Goal: Information Seeking & Learning: Learn about a topic

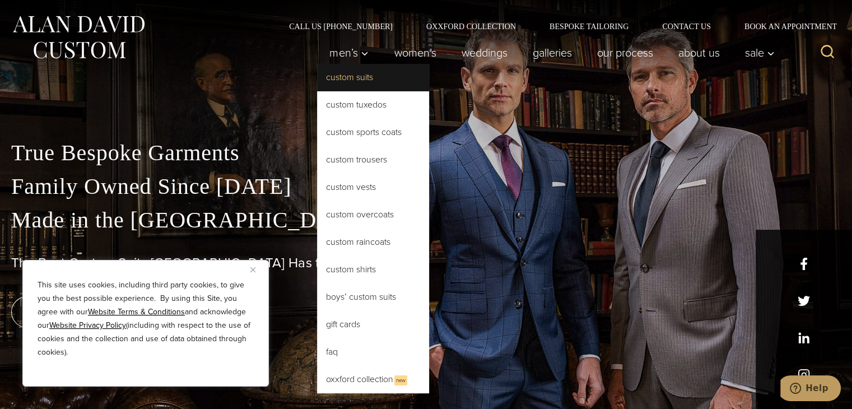
click at [351, 71] on link "Custom Suits" at bounding box center [373, 77] width 112 height 27
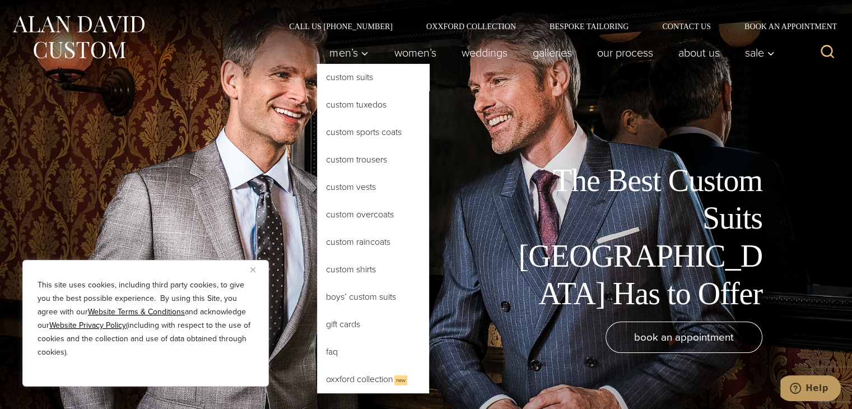
click at [342, 81] on link "Custom Suits" at bounding box center [373, 77] width 112 height 27
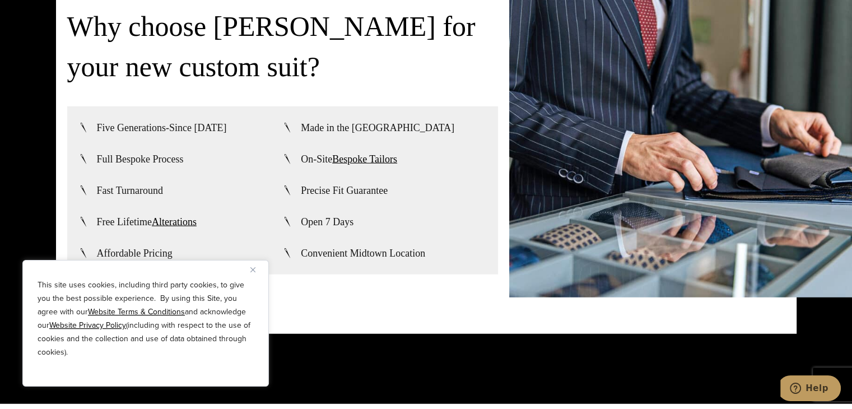
scroll to position [2690, 0]
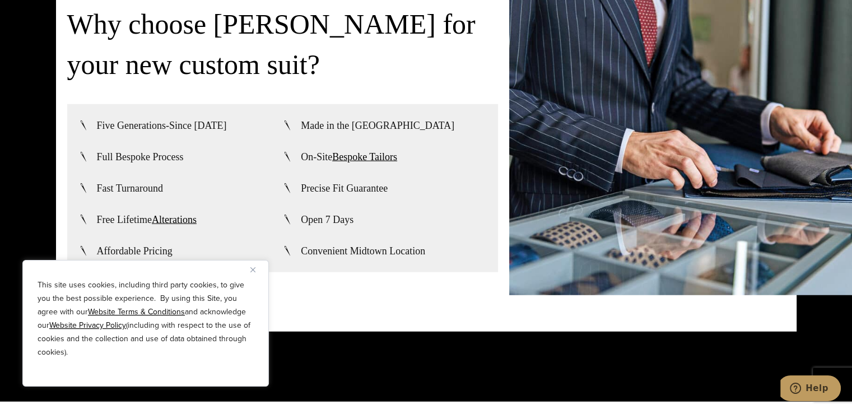
click at [251, 270] on img "Close" at bounding box center [252, 269] width 5 height 5
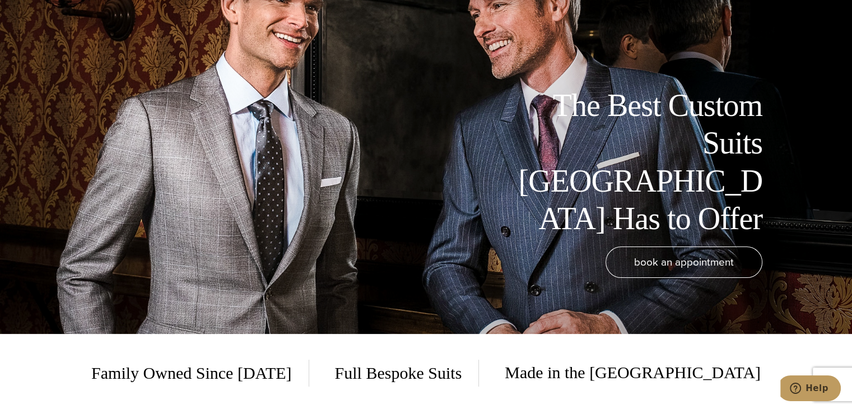
scroll to position [0, 0]
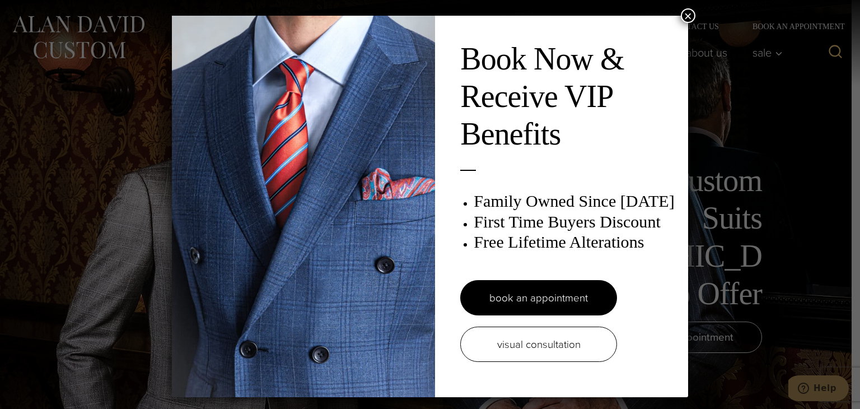
click at [685, 12] on button "×" at bounding box center [688, 15] width 15 height 15
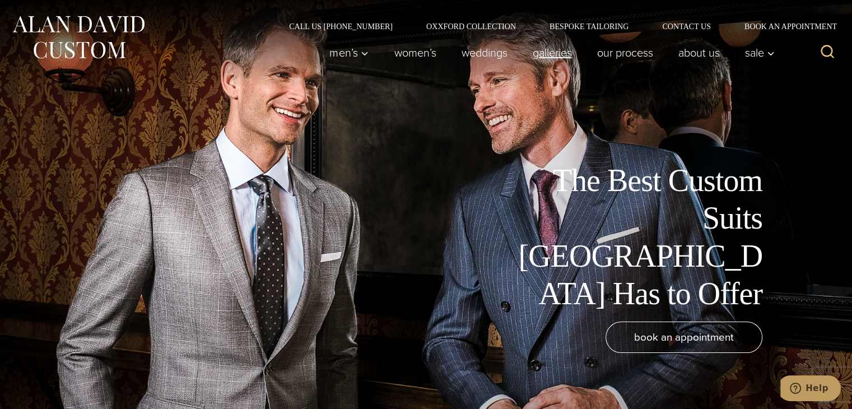
click at [533, 54] on link "Galleries" at bounding box center [552, 52] width 64 height 22
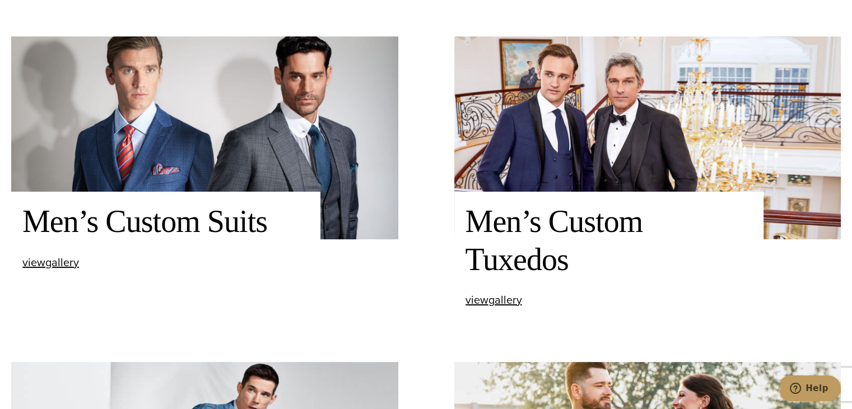
scroll to position [416, 0]
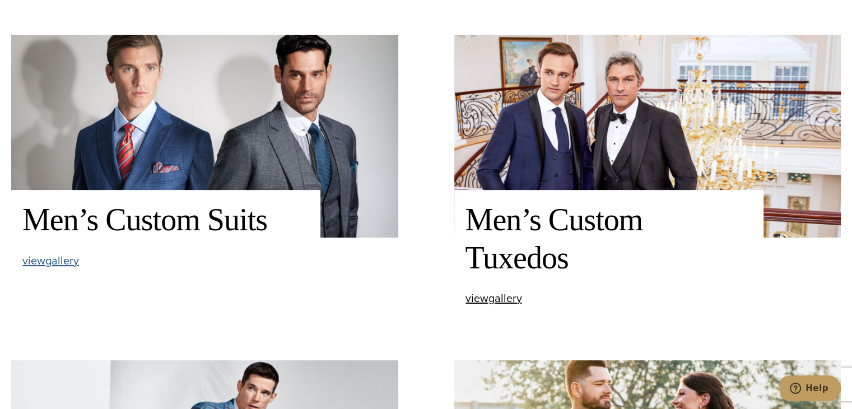
click at [48, 260] on span "view Men’s Custom Suits gallery" at bounding box center [50, 260] width 57 height 17
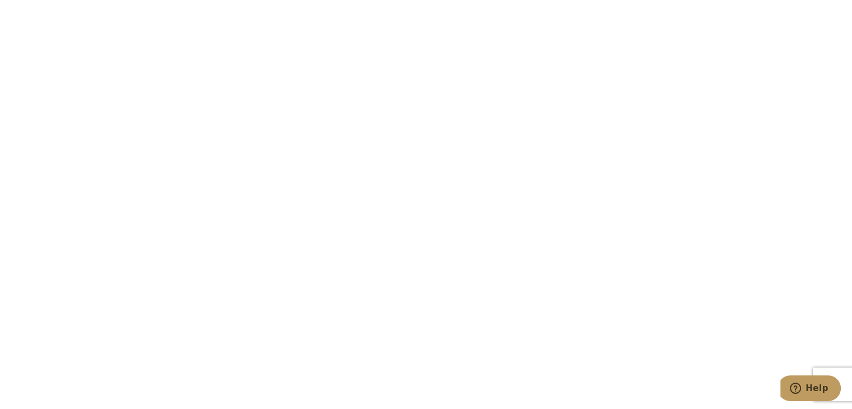
scroll to position [5515, 0]
